Goal: Task Accomplishment & Management: Manage account settings

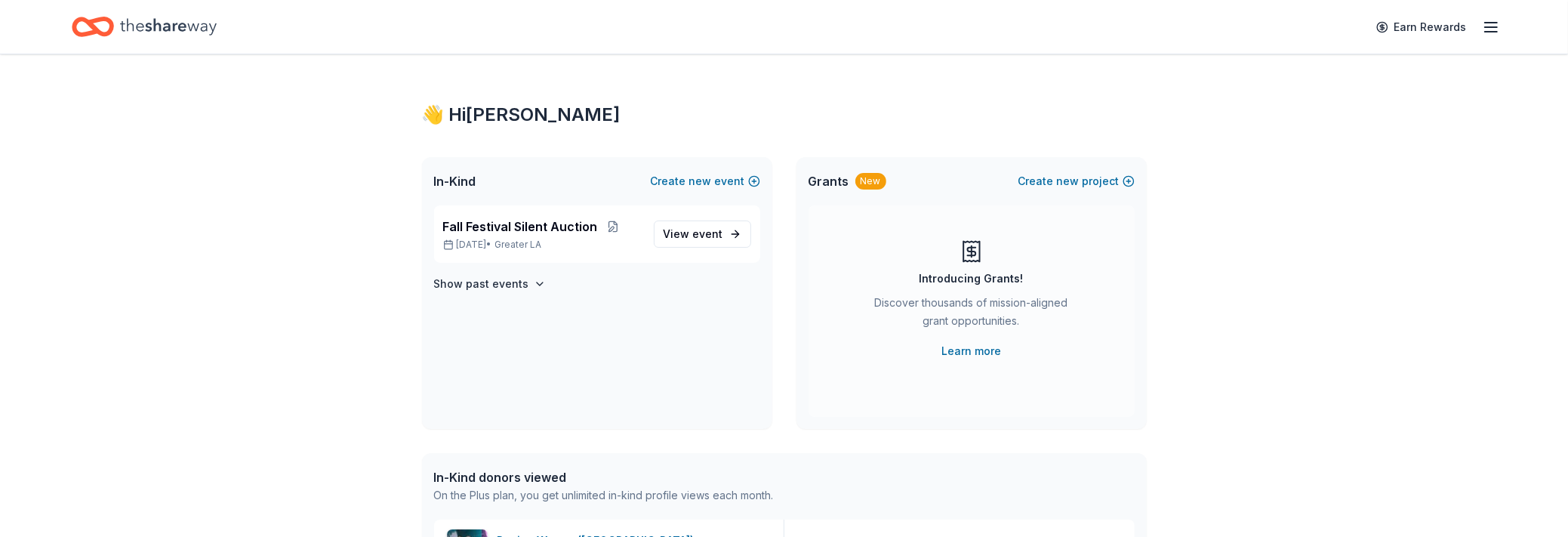
click at [983, 101] on div "👋 Hi [PERSON_NAME] In-Kind Create new event Fall Festival Silent Auction [DATE]…" at bounding box center [784, 462] width 774 height 815
click at [684, 232] on span "View event" at bounding box center [694, 234] width 60 height 18
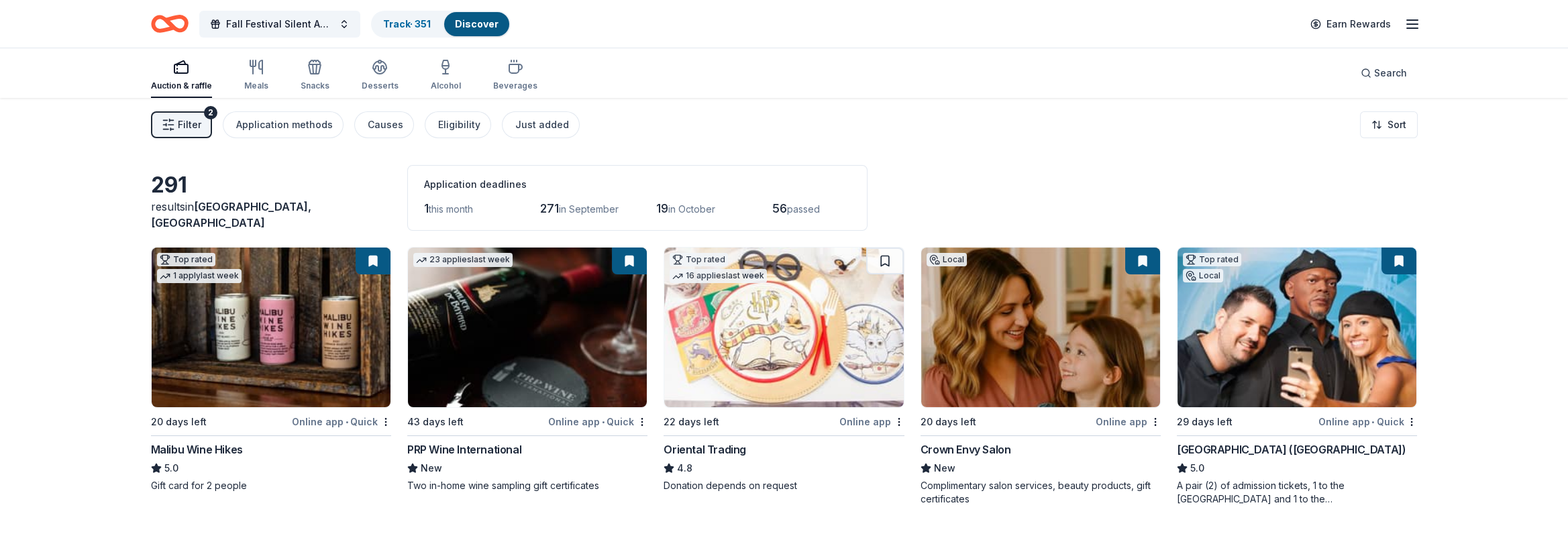
drag, startPoint x: 1375, startPoint y: 1, endPoint x: 1014, endPoint y: 133, distance: 384.4
click at [1014, 133] on div "Filter 2 Application methods Causes Eligibility Just added Sort" at bounding box center [785, 125] width 1375 height 54
click at [273, 346] on img at bounding box center [271, 328] width 239 height 159
drag, startPoint x: 640, startPoint y: 16, endPoint x: 679, endPoint y: 18, distance: 39.1
click at [640, 16] on div "Fall Festival Silent Auction Track · 351 Discover Earn Rewards" at bounding box center [784, 24] width 1267 height 32
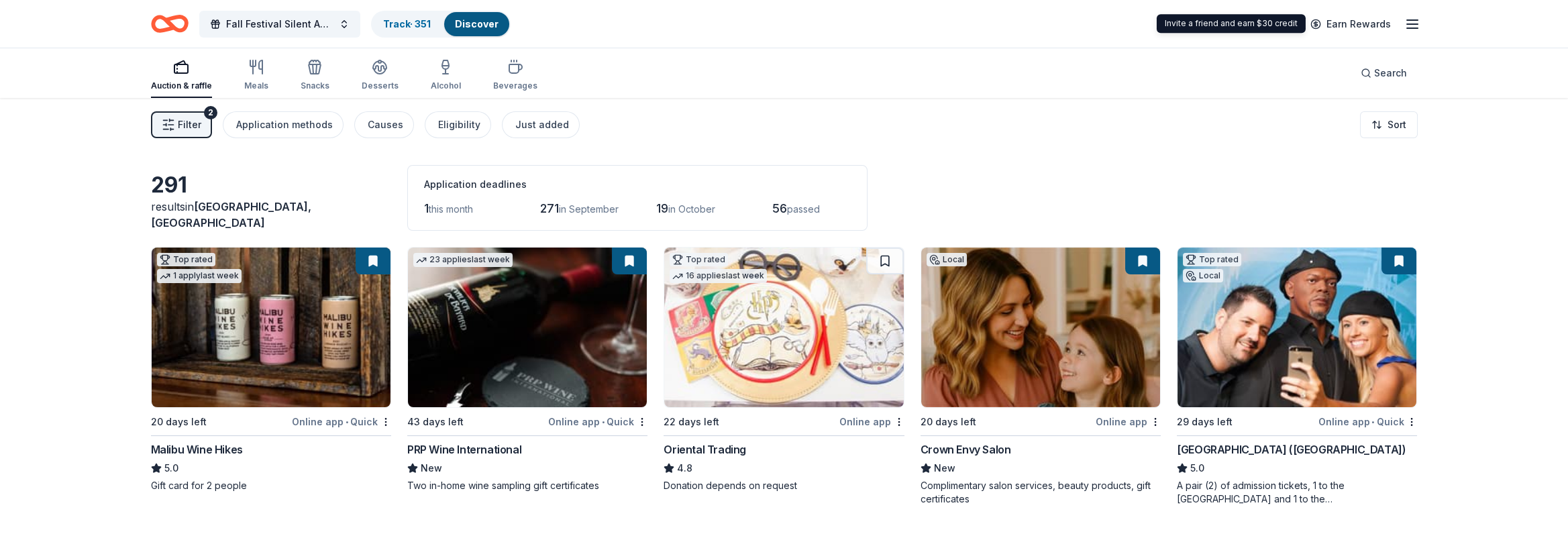
click at [789, 371] on img at bounding box center [784, 328] width 239 height 159
click at [890, 261] on button at bounding box center [885, 261] width 37 height 27
click at [890, 261] on button at bounding box center [886, 261] width 35 height 27
click at [882, 260] on button at bounding box center [886, 261] width 35 height 27
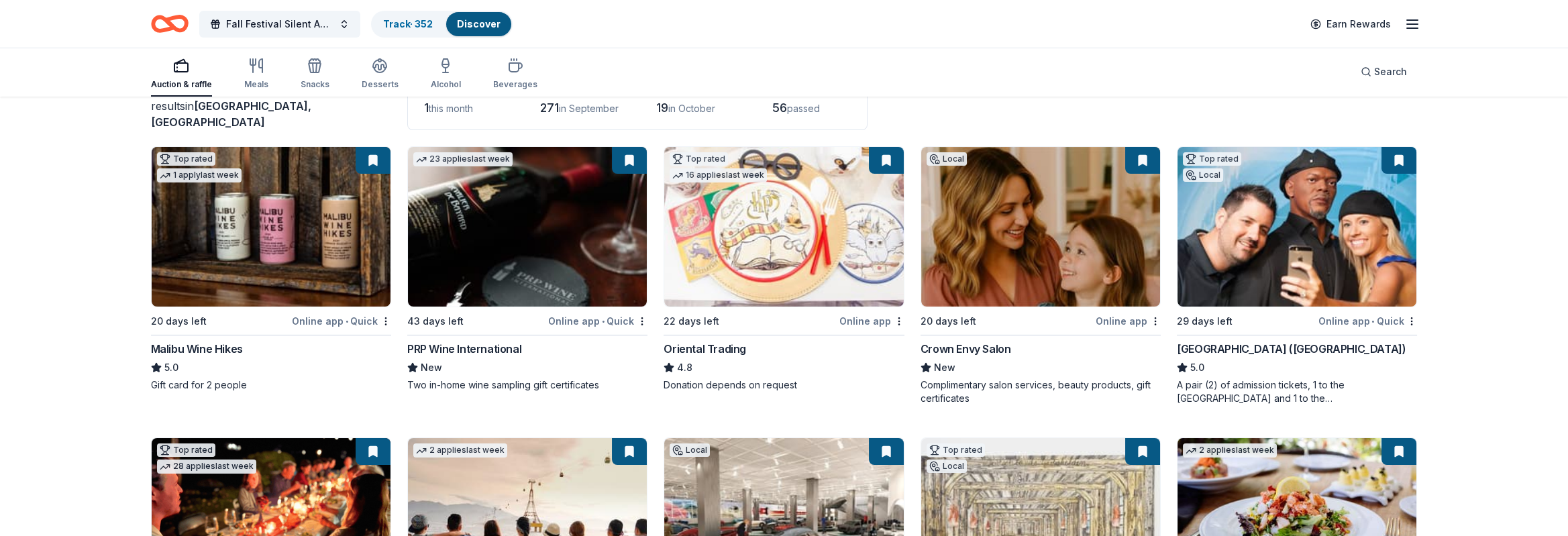
scroll to position [201, 0]
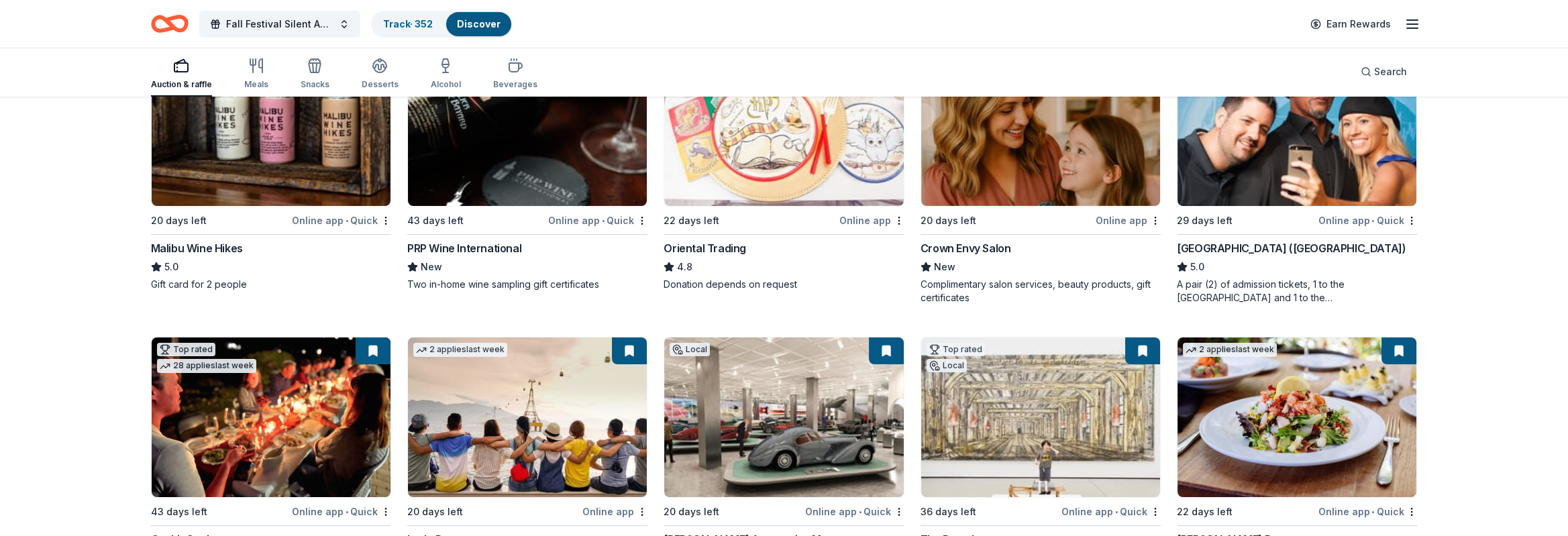
click at [330, 223] on div "Online app • Quick" at bounding box center [342, 220] width 99 height 17
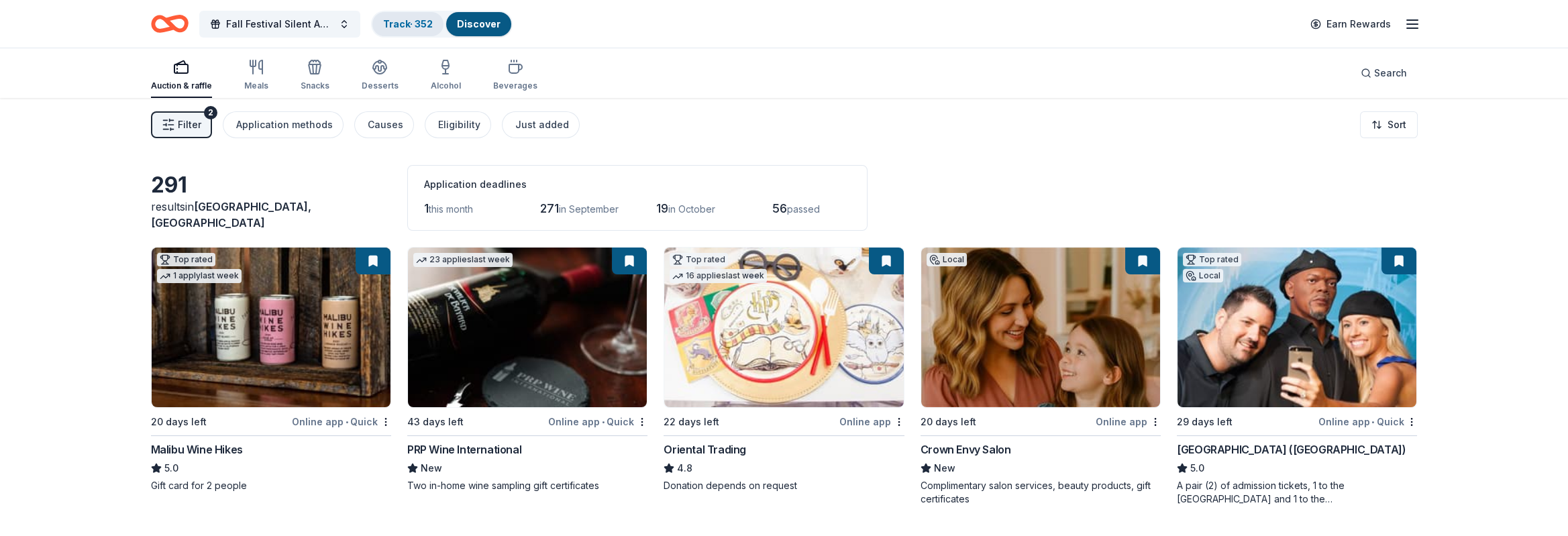
click at [420, 23] on link "Track · 352" at bounding box center [408, 23] width 50 height 12
click at [420, 23] on button "Track · 352 Discover" at bounding box center [442, 24] width 142 height 27
click at [420, 23] on link "Track · 352" at bounding box center [408, 23] width 50 height 12
click at [414, 24] on link "Track · 352" at bounding box center [408, 23] width 50 height 12
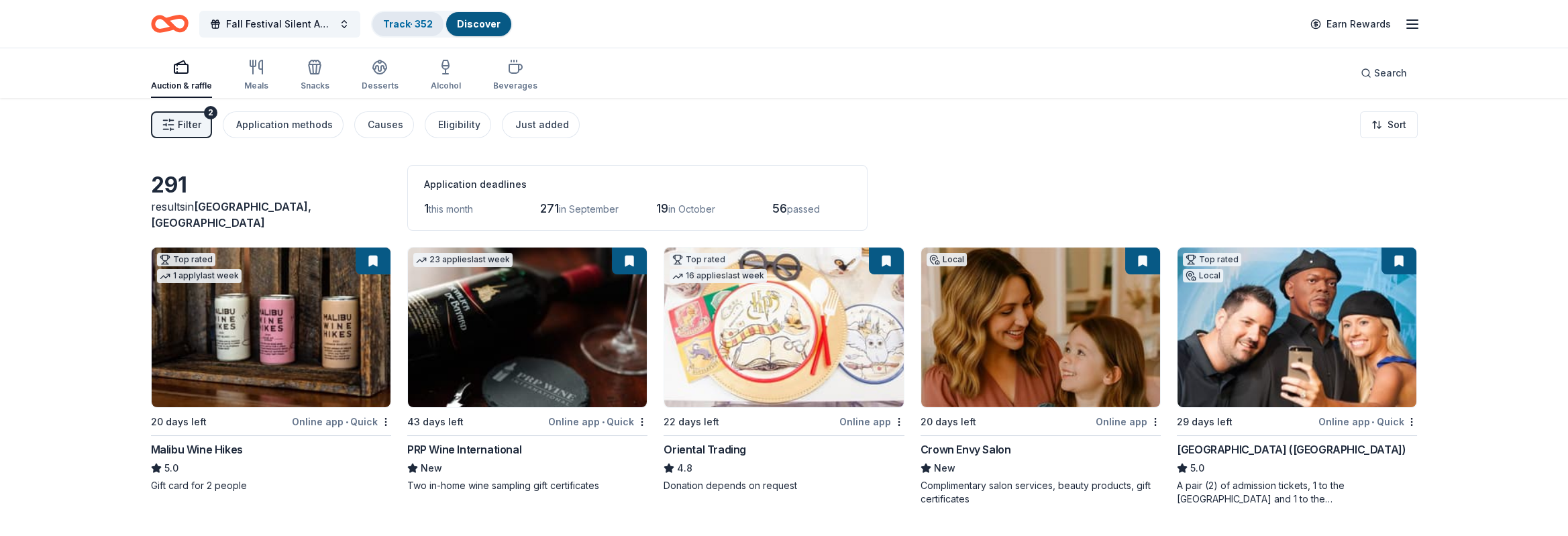
click at [414, 24] on link "Track · 352" at bounding box center [408, 23] width 50 height 12
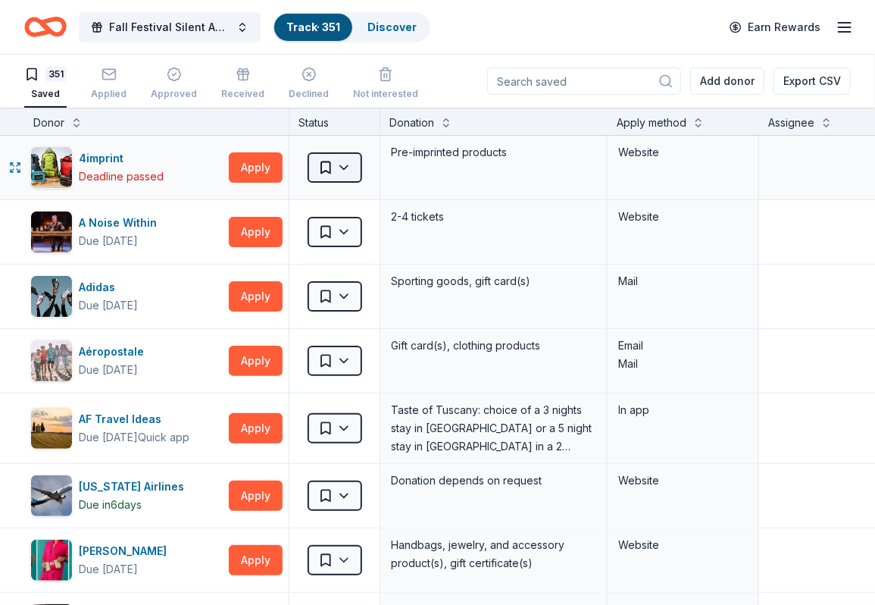
click at [345, 170] on html "Fall Festival Silent Auction Track · 351 Discover Earn Rewards 351 Saved Applie…" at bounding box center [437, 302] width 875 height 605
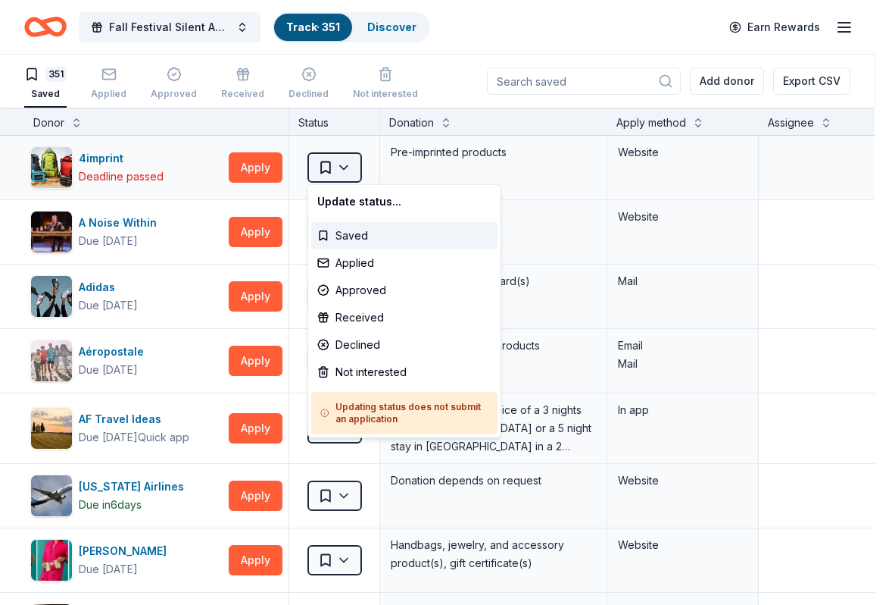
click at [345, 170] on html "Fall Festival Silent Auction Track · 351 Discover Earn Rewards 351 Saved Applie…" at bounding box center [446, 302] width 892 height 605
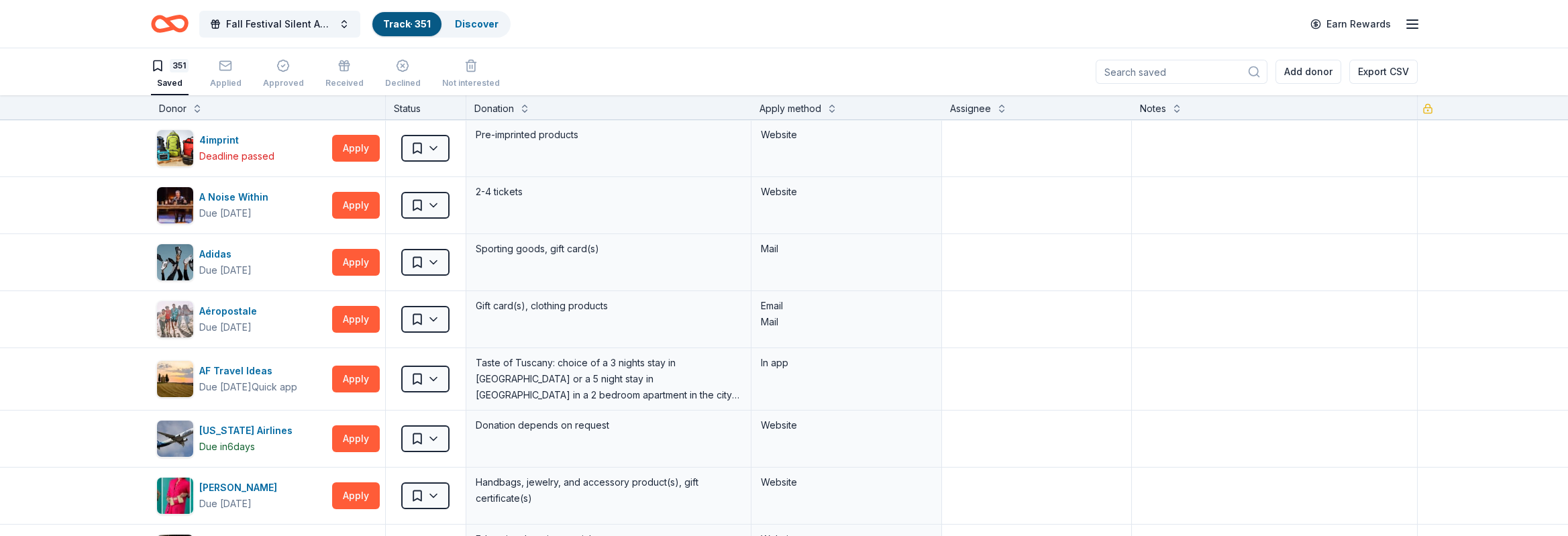
click at [1393, 20] on icon "button" at bounding box center [1413, 24] width 16 height 16
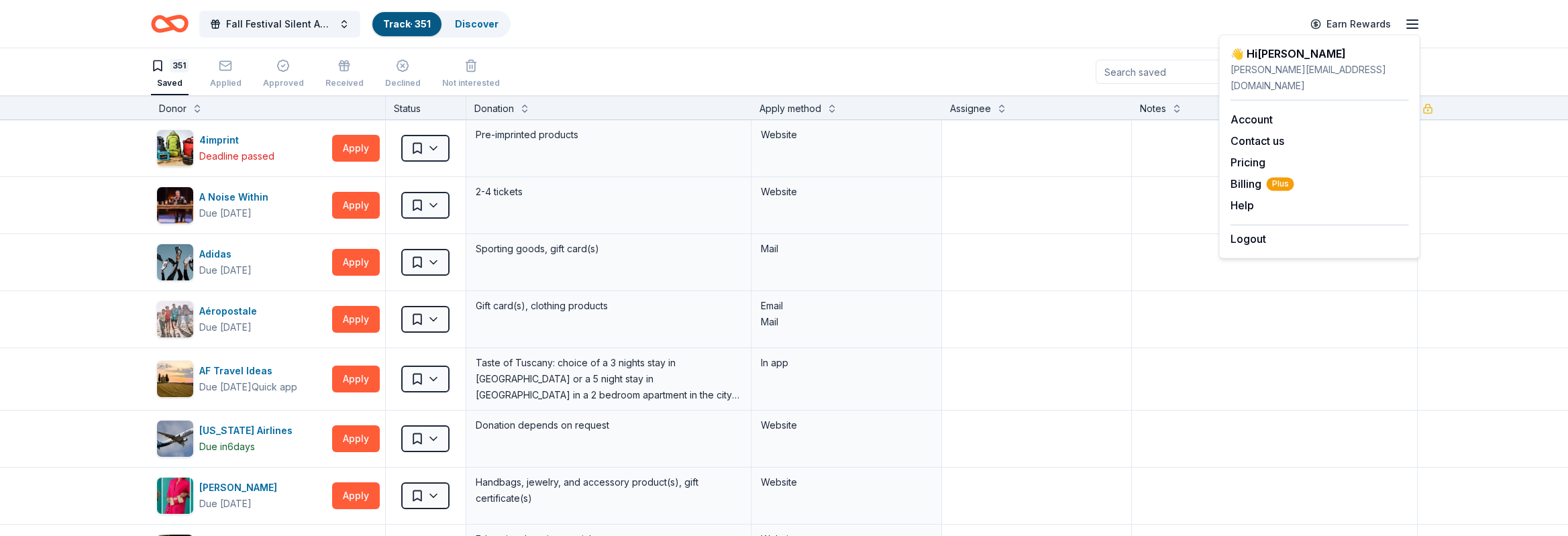
click at [1276, 54] on div "👋 Hi [PERSON_NAME]" at bounding box center [1320, 54] width 179 height 16
click at [1254, 113] on link "Account" at bounding box center [1252, 119] width 43 height 13
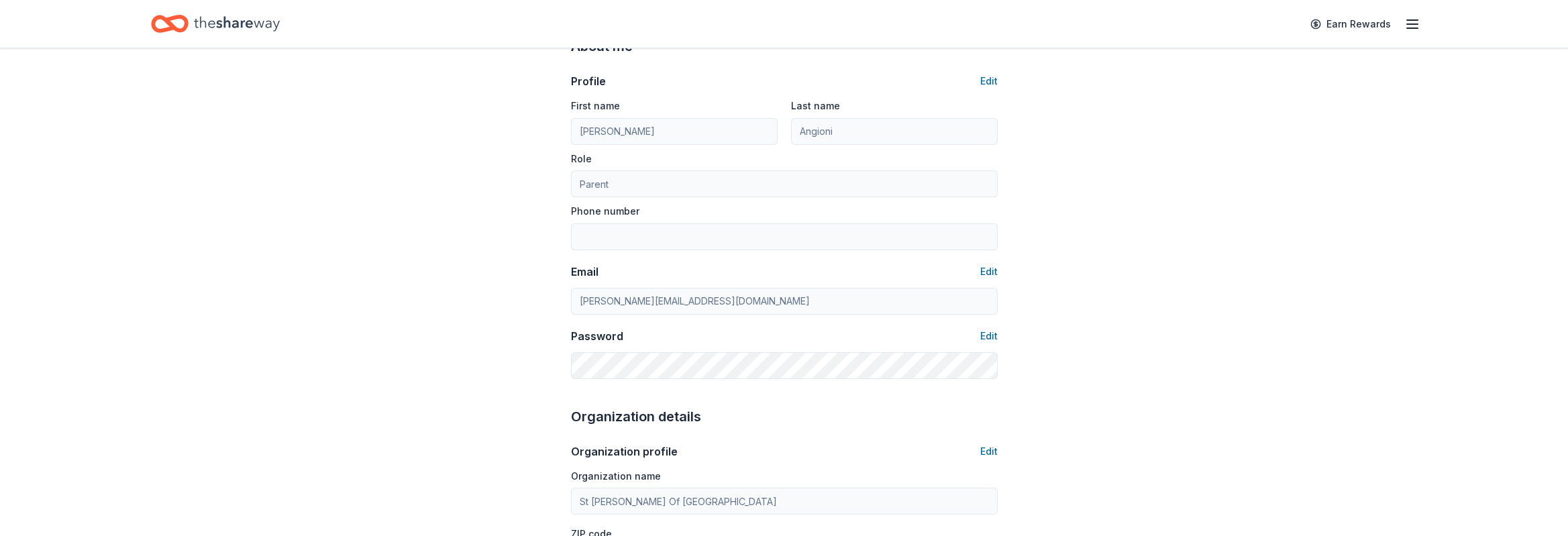
scroll to position [201, 0]
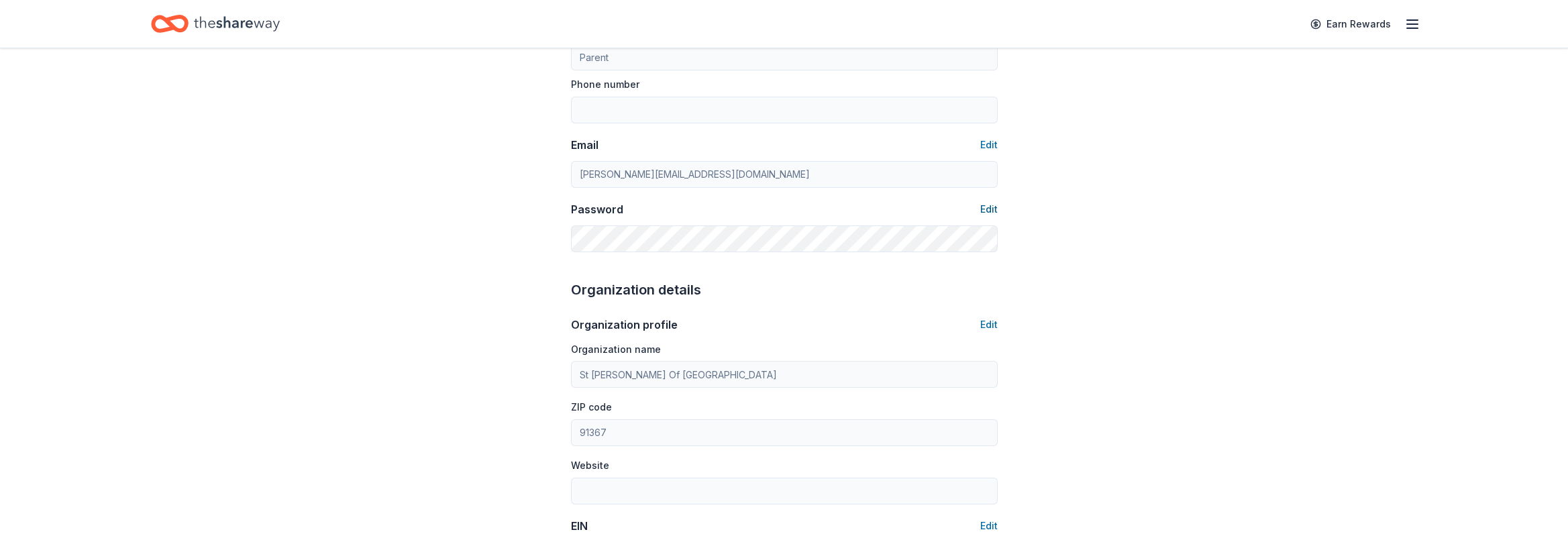
click at [991, 209] on button "Edit" at bounding box center [990, 209] width 18 height 16
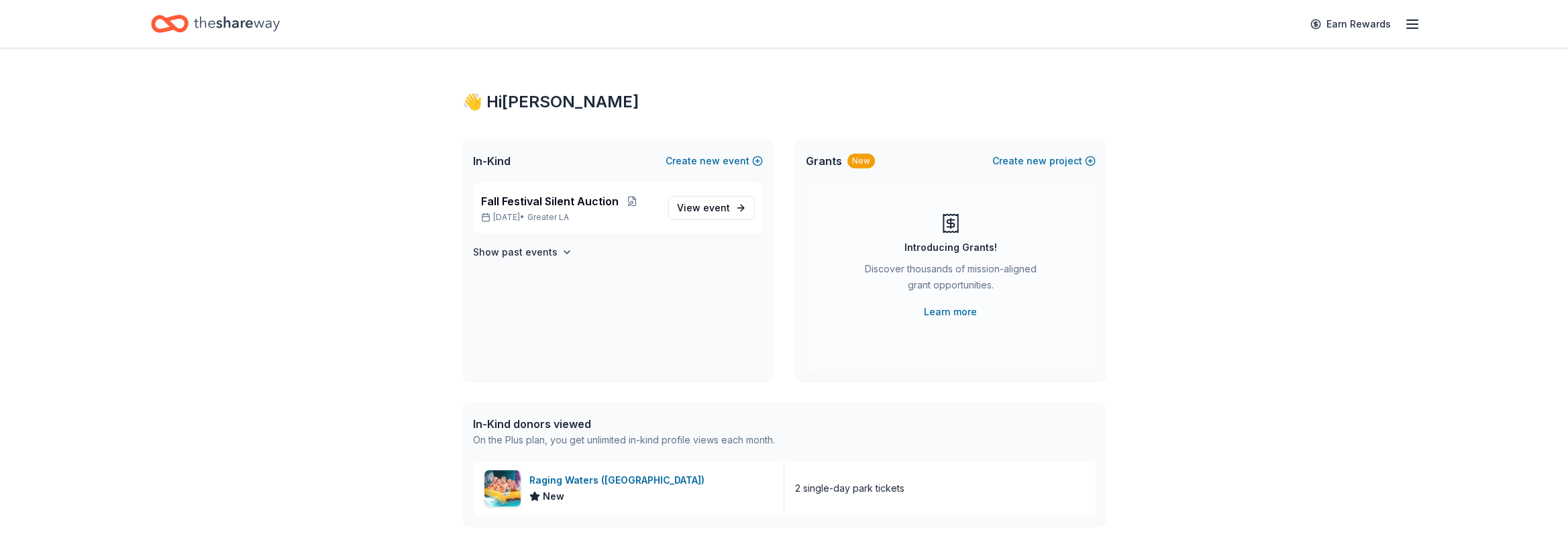
click at [1393, 22] on icon "button" at bounding box center [1413, 24] width 16 height 16
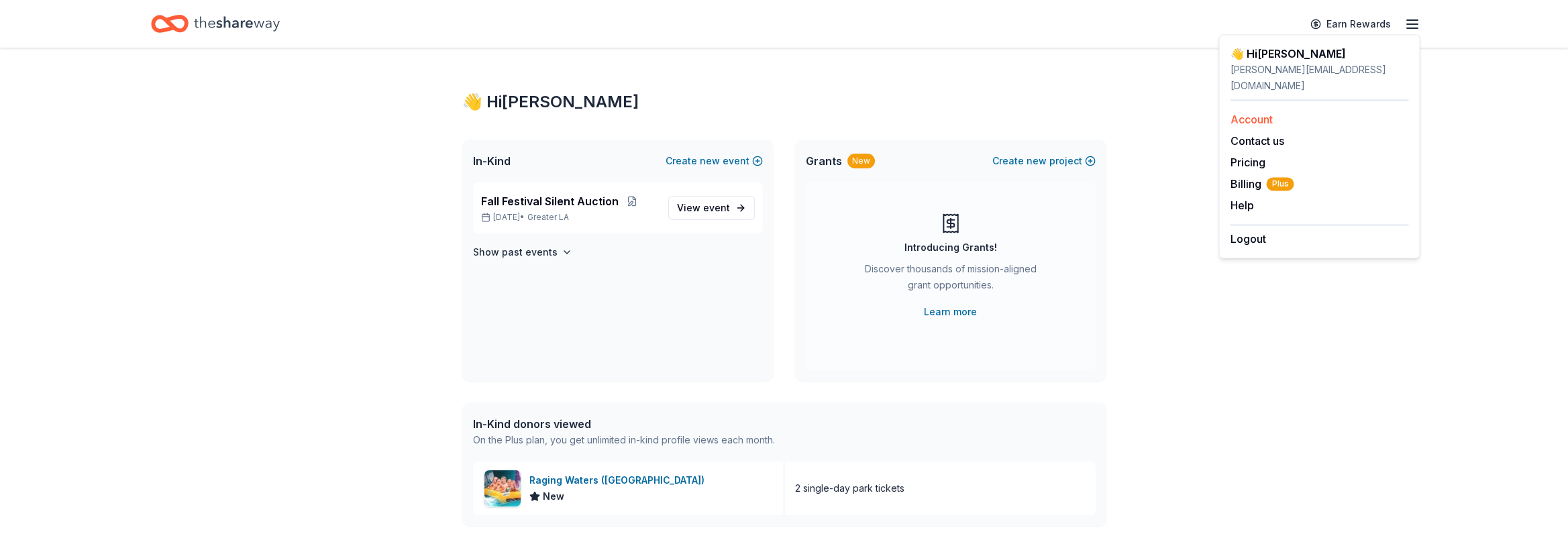
click at [1254, 113] on link "Account" at bounding box center [1252, 119] width 43 height 13
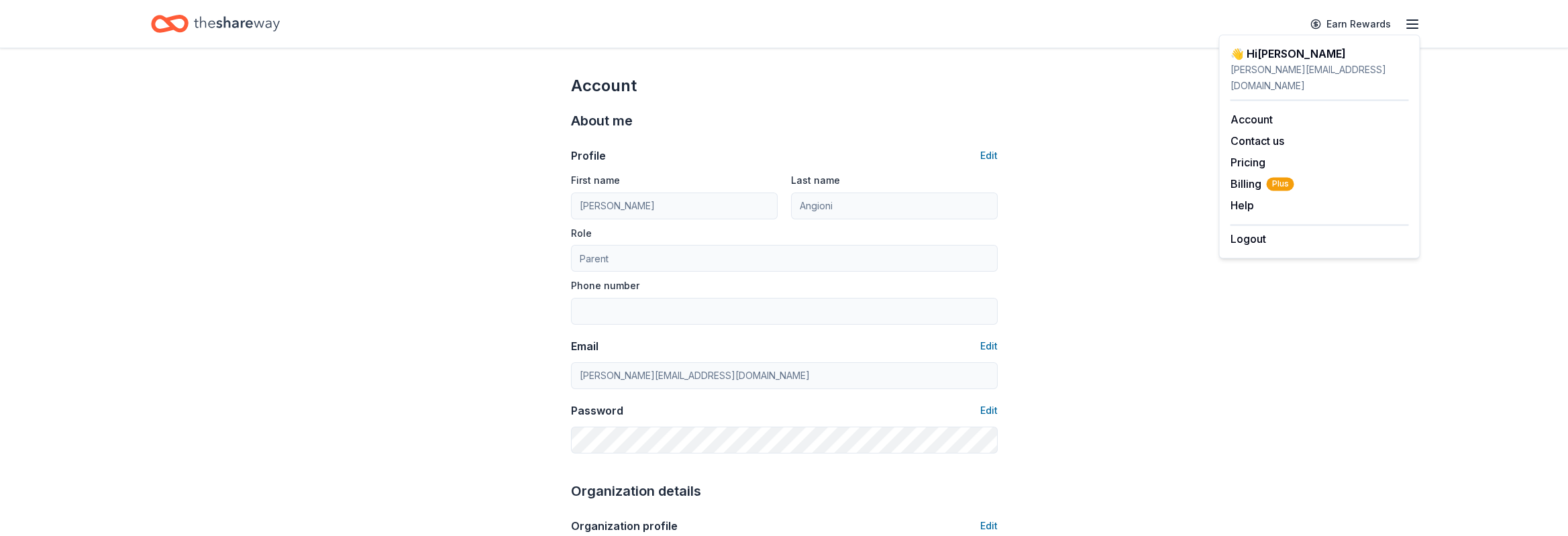
scroll to position [201, 0]
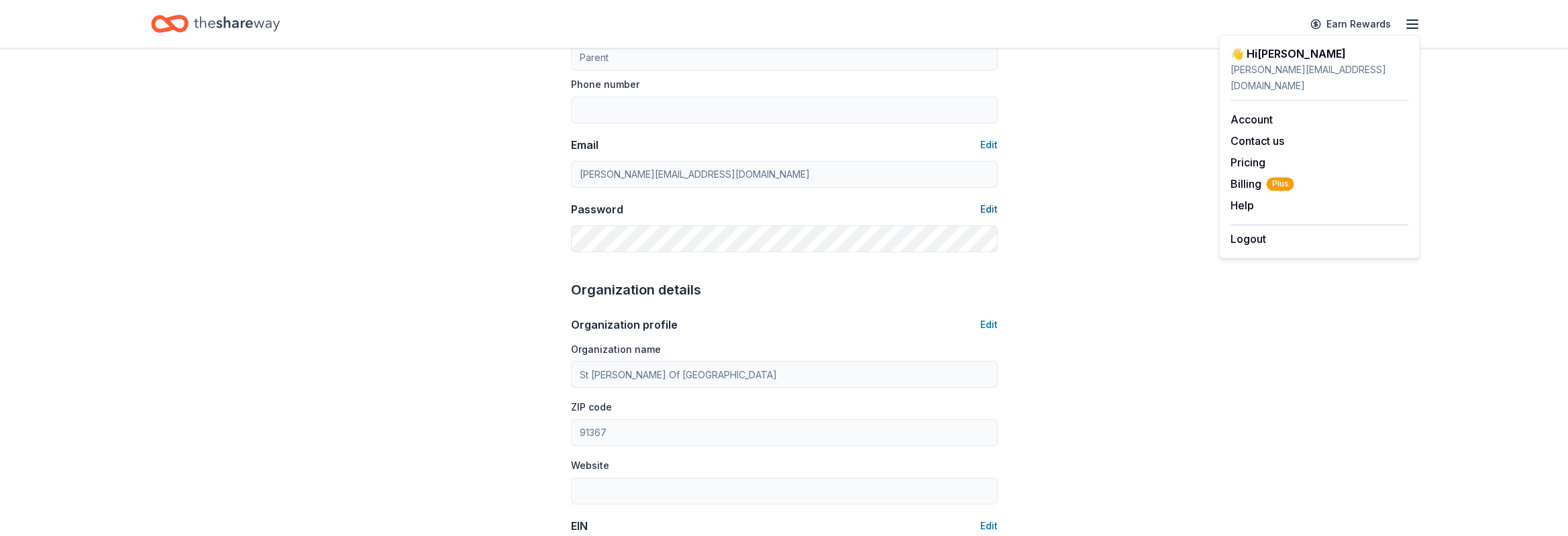
click at [982, 206] on button "Edit" at bounding box center [990, 209] width 18 height 16
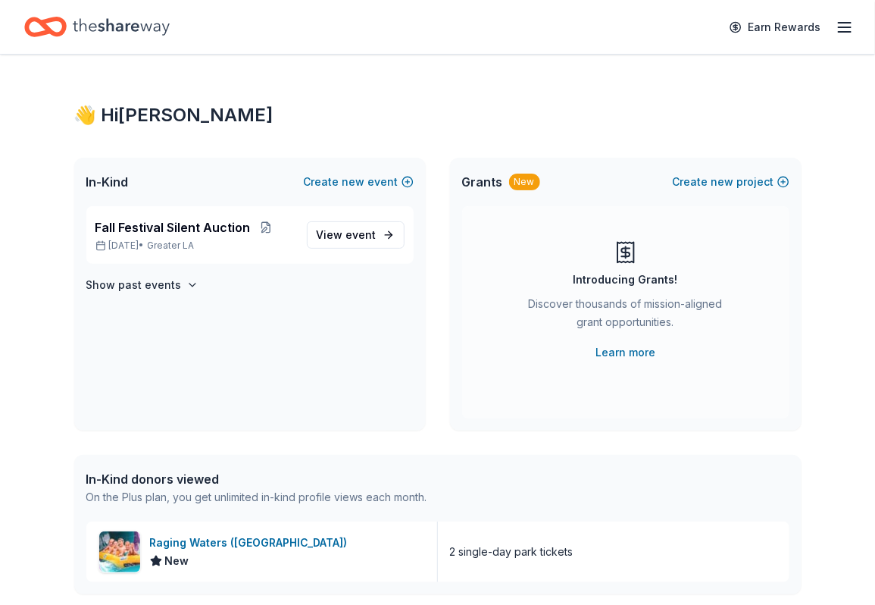
click at [841, 30] on icon "button" at bounding box center [845, 27] width 18 height 18
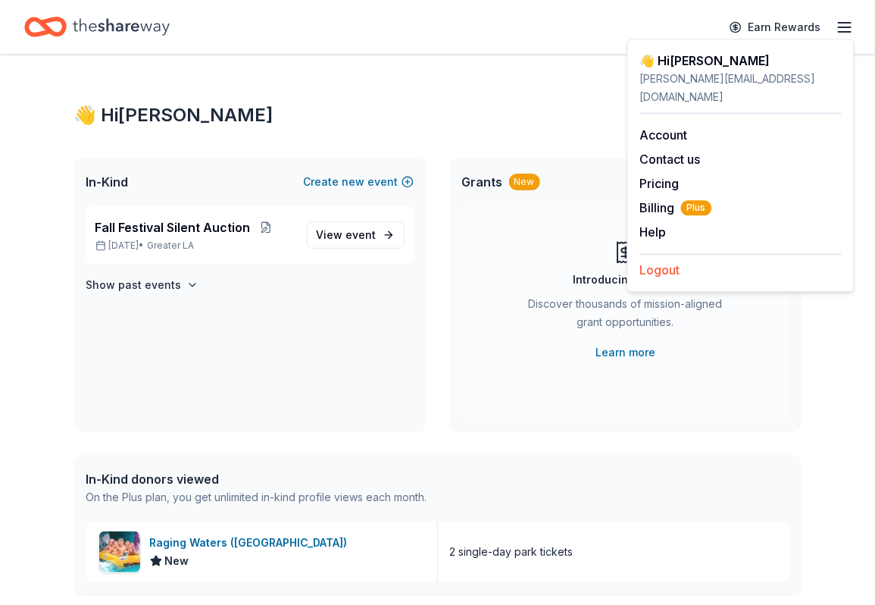
click at [664, 261] on button "Logout" at bounding box center [660, 270] width 40 height 18
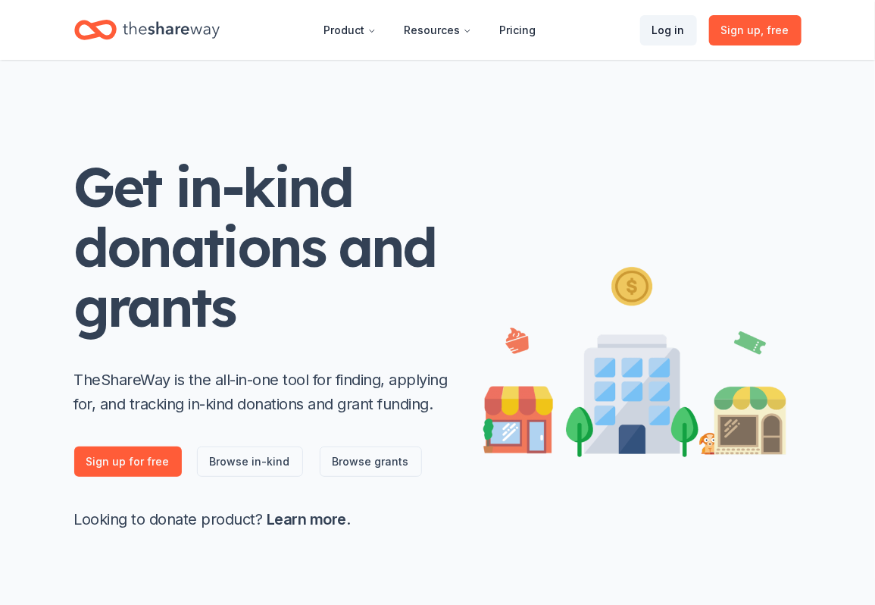
click at [664, 39] on link "Log in" at bounding box center [668, 30] width 57 height 30
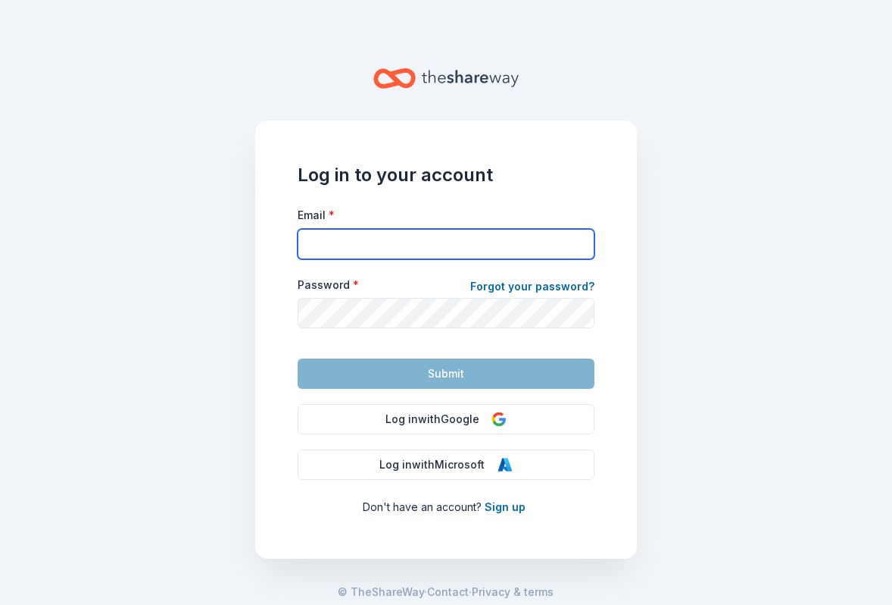
type input "[PERSON_NAME][EMAIL_ADDRESS][DOMAIN_NAME]"
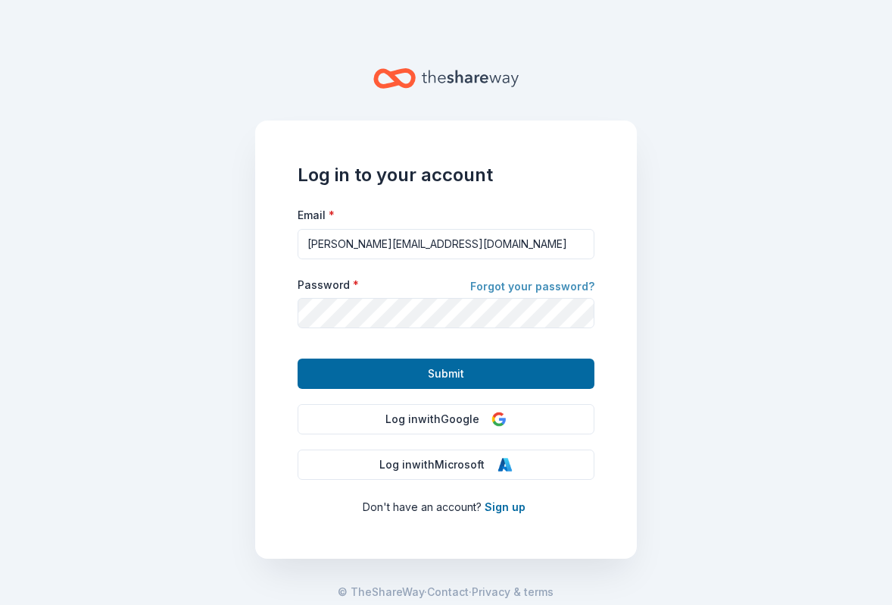
click at [514, 277] on link "Forgot your password?" at bounding box center [532, 287] width 124 height 21
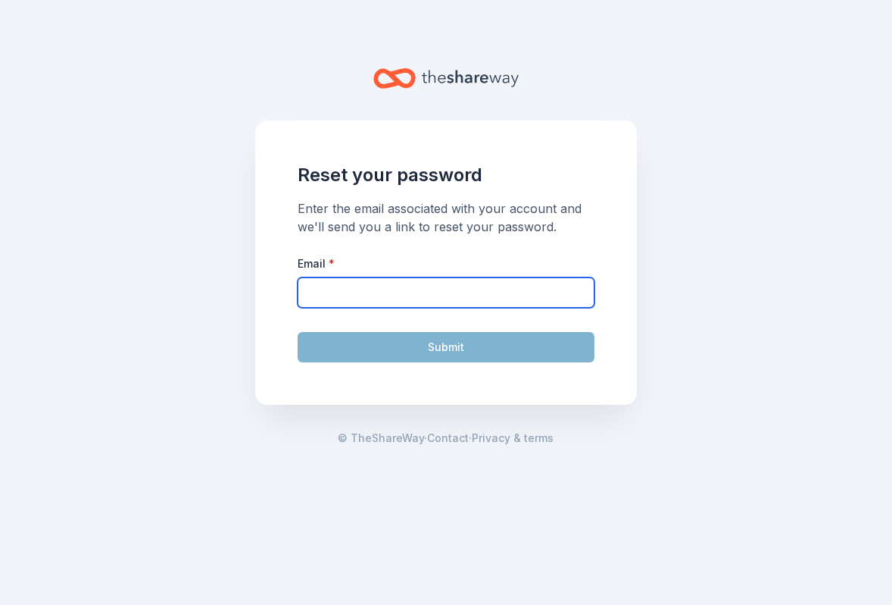
click at [402, 295] on input "Email *" at bounding box center [446, 292] width 297 height 30
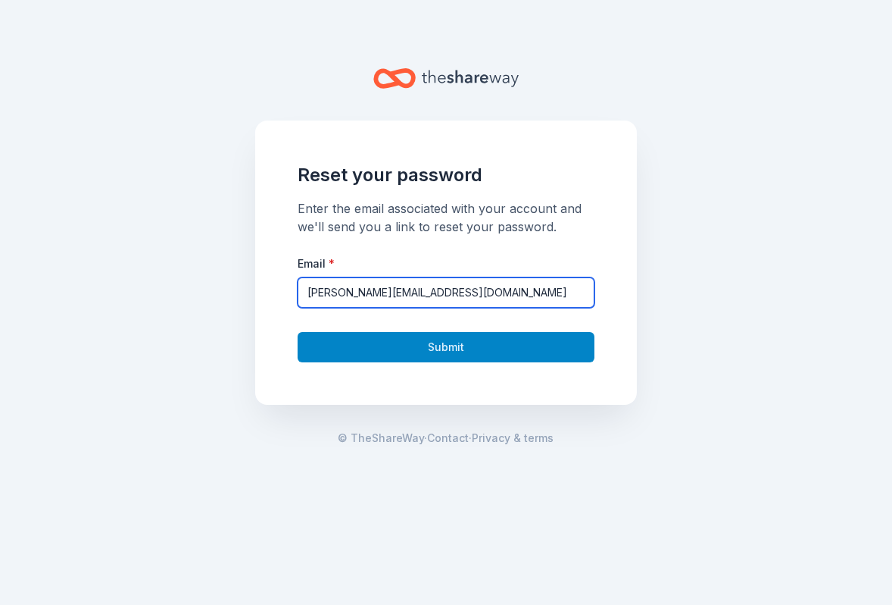
type input "[PERSON_NAME][EMAIL_ADDRESS][DOMAIN_NAME]"
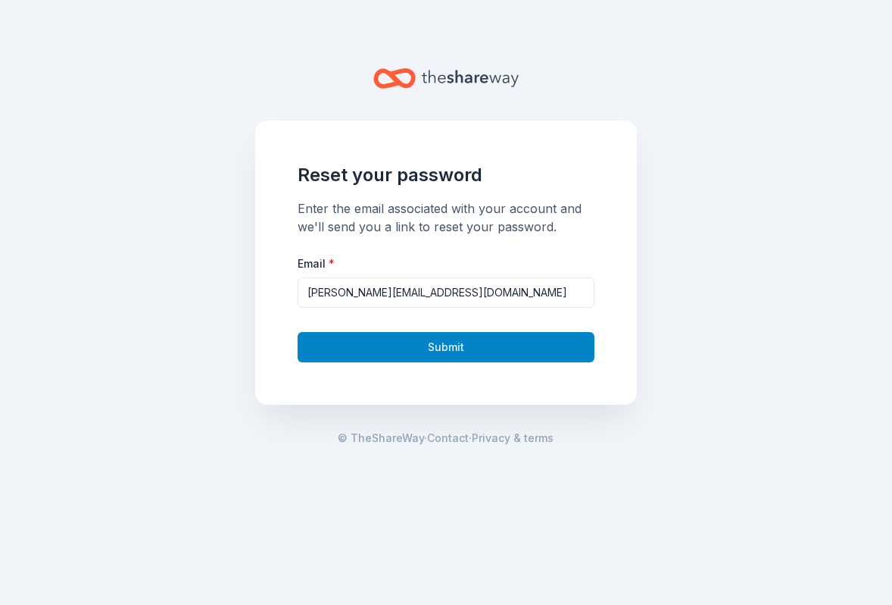
click at [368, 339] on button "Submit" at bounding box center [446, 347] width 297 height 30
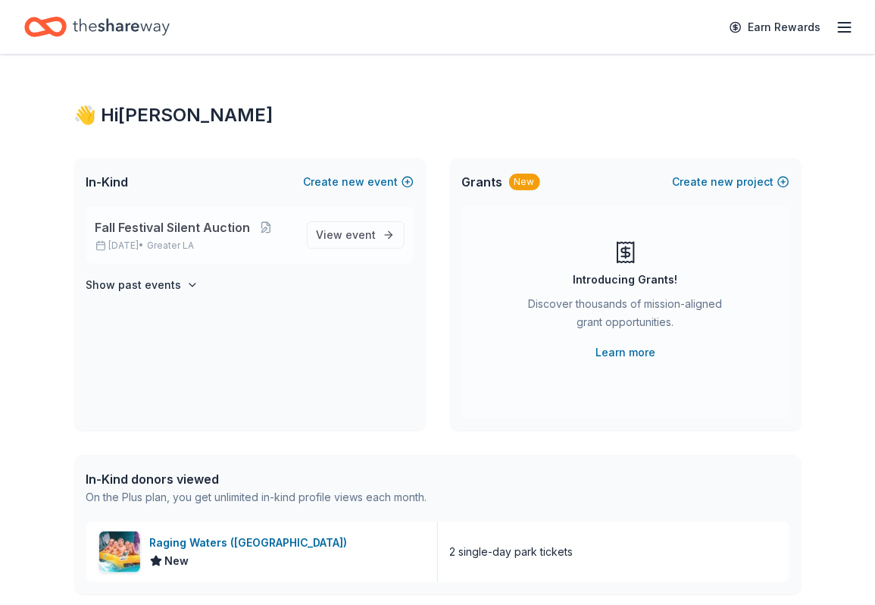
click at [183, 236] on div "Fall Festival Silent Auction Oct 17, 2025 • Greater LA" at bounding box center [194, 234] width 199 height 33
